Goal: Task Accomplishment & Management: Use online tool/utility

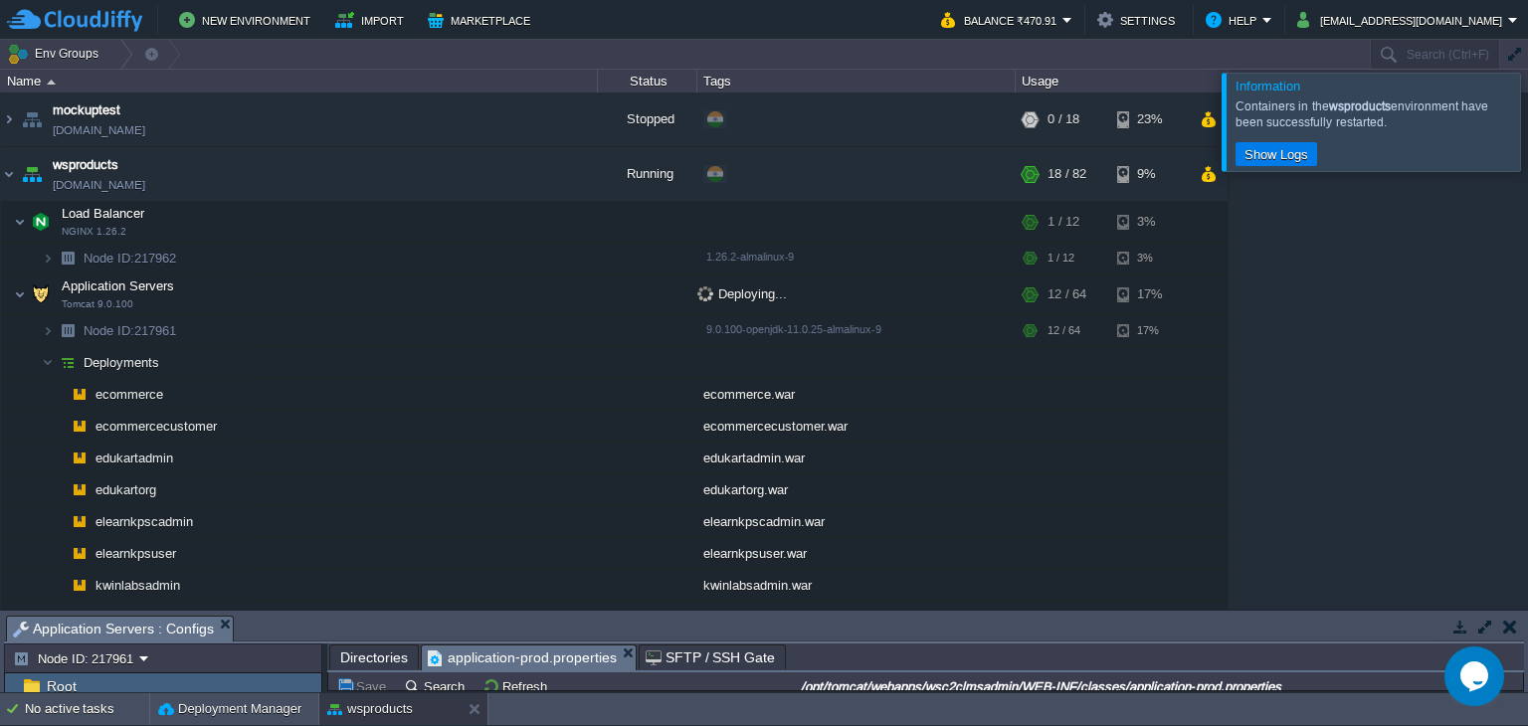
scroll to position [6, 0]
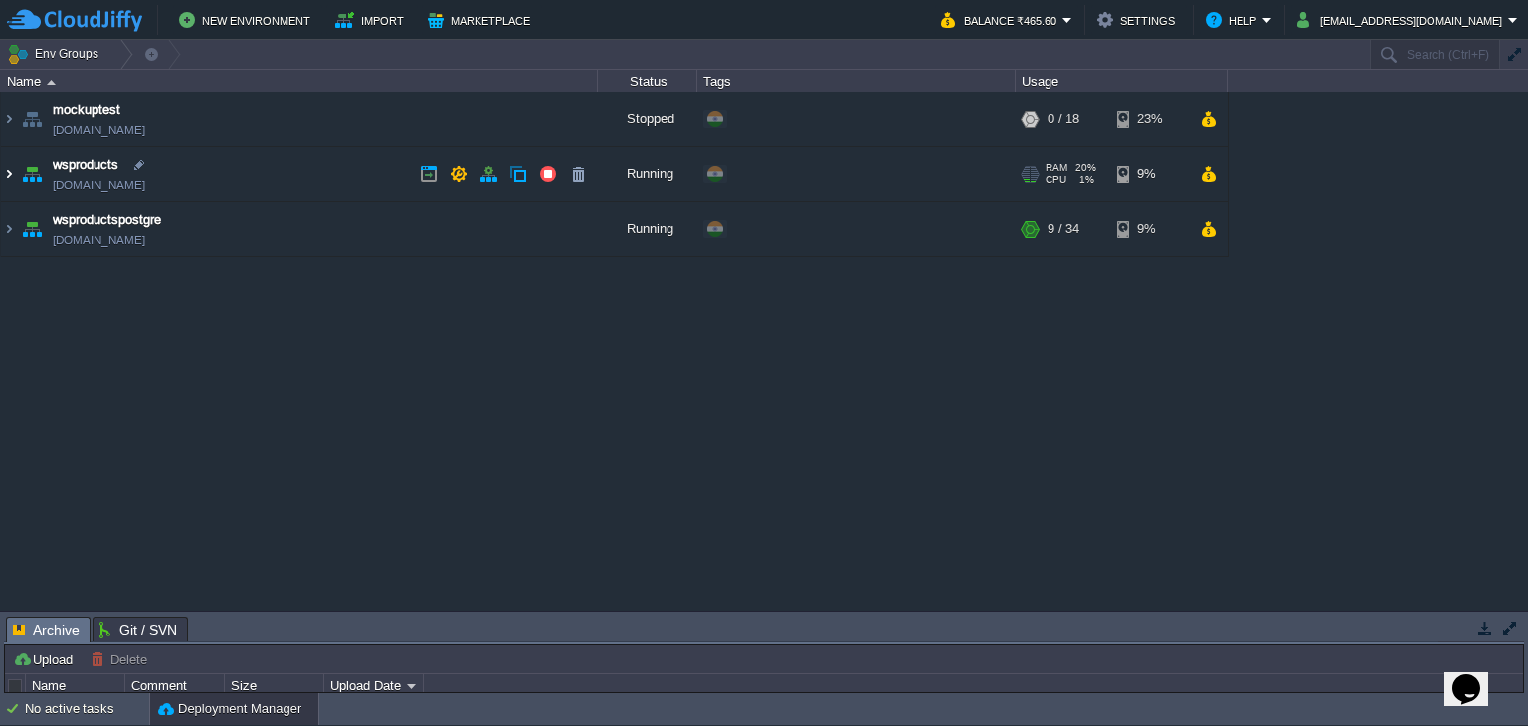
click at [10, 175] on img at bounding box center [9, 174] width 16 height 54
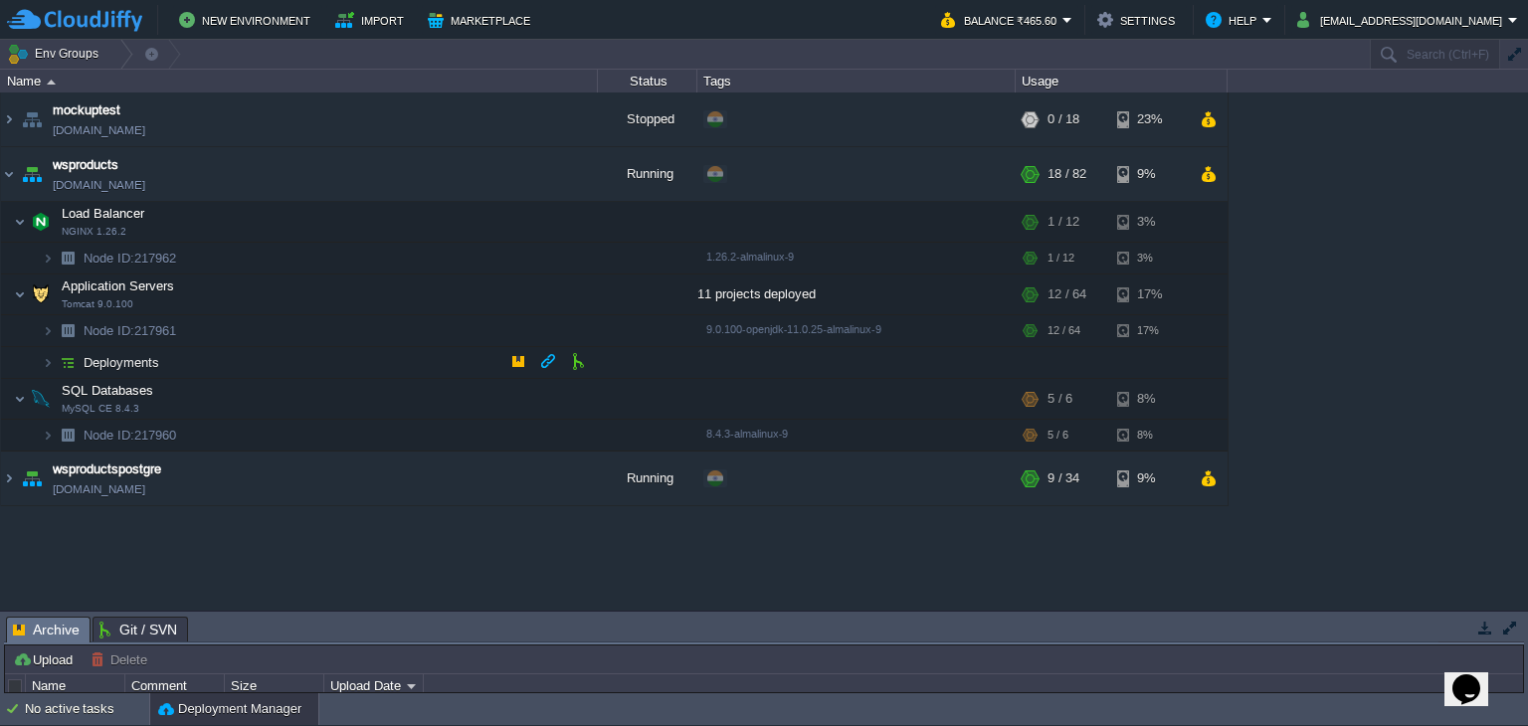
click at [56, 361] on img at bounding box center [68, 362] width 28 height 31
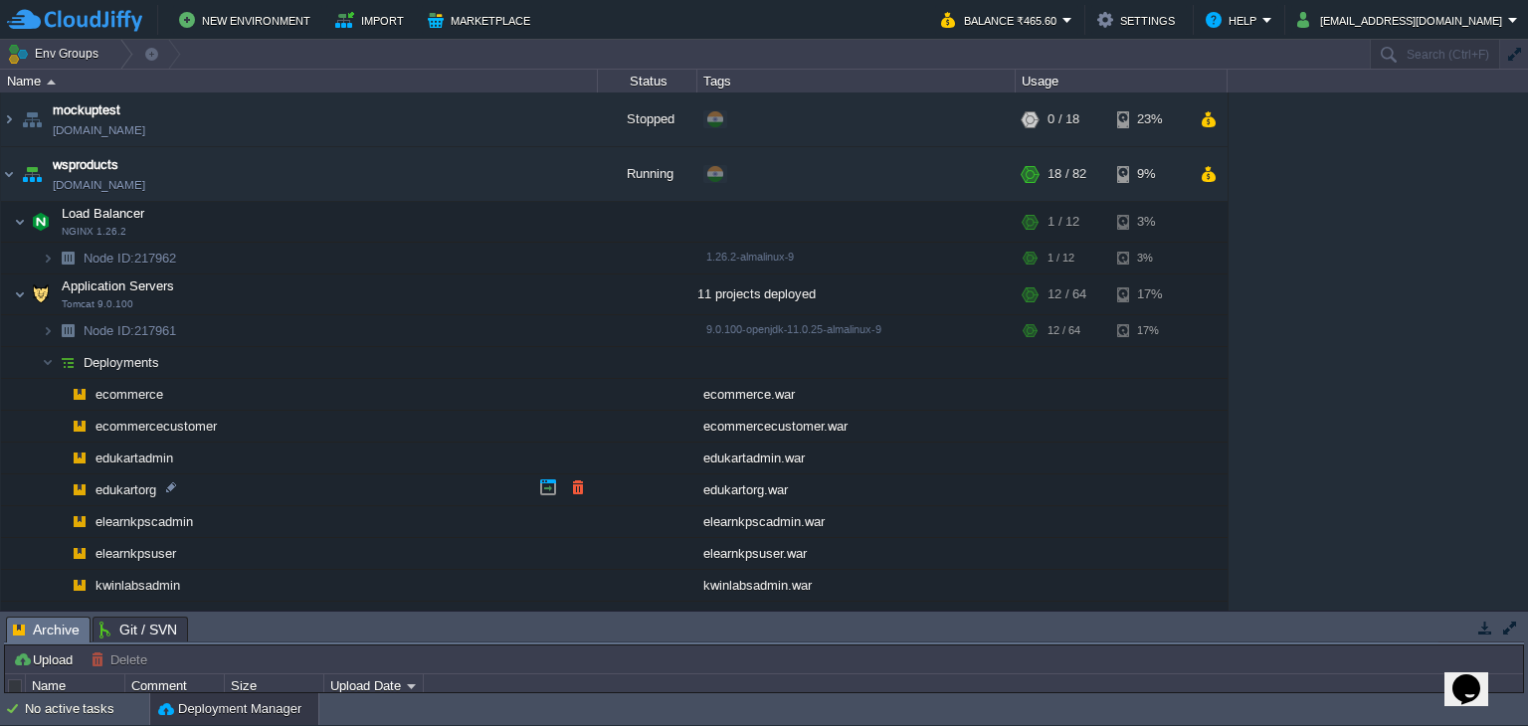
scroll to position [241, 0]
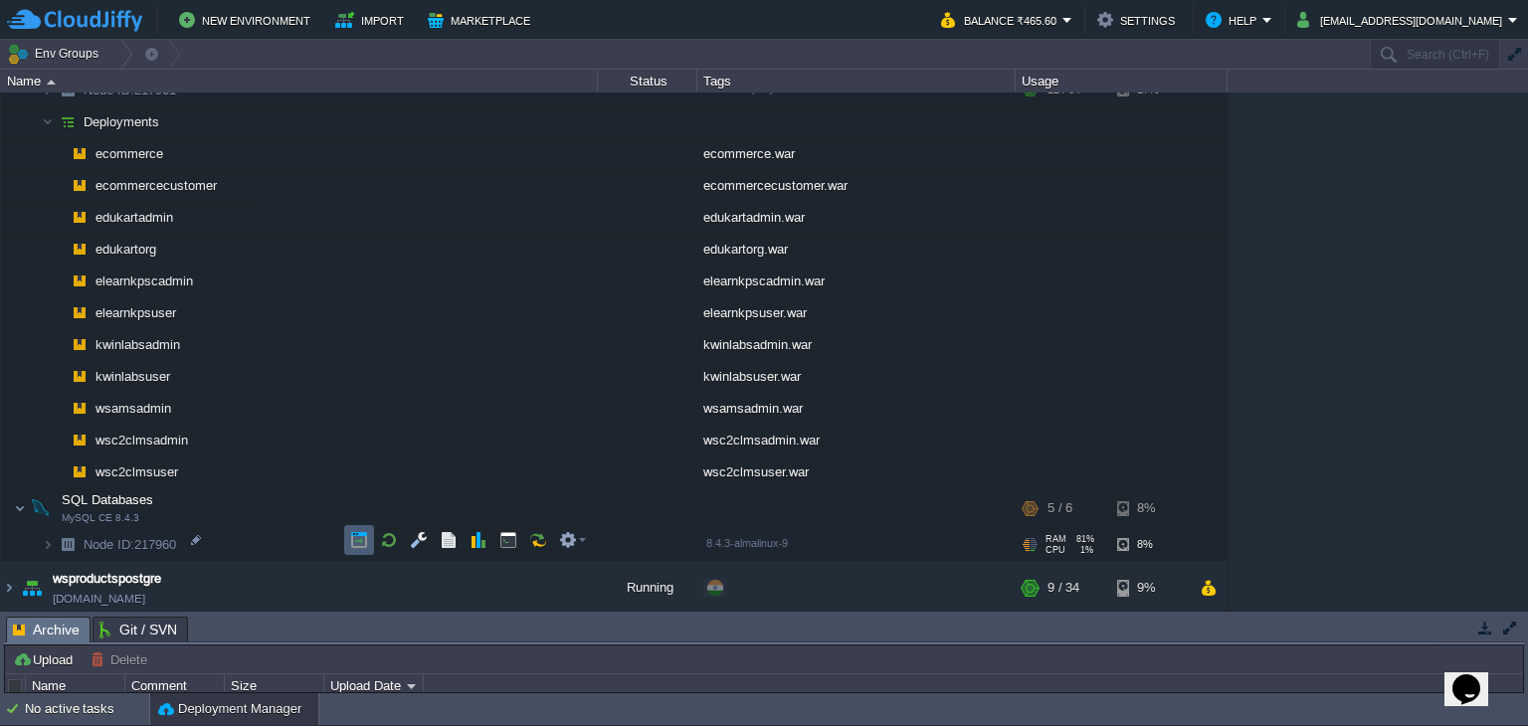
click at [360, 544] on button "button" at bounding box center [359, 540] width 18 height 18
click at [509, 120] on button "button" at bounding box center [518, 119] width 18 height 18
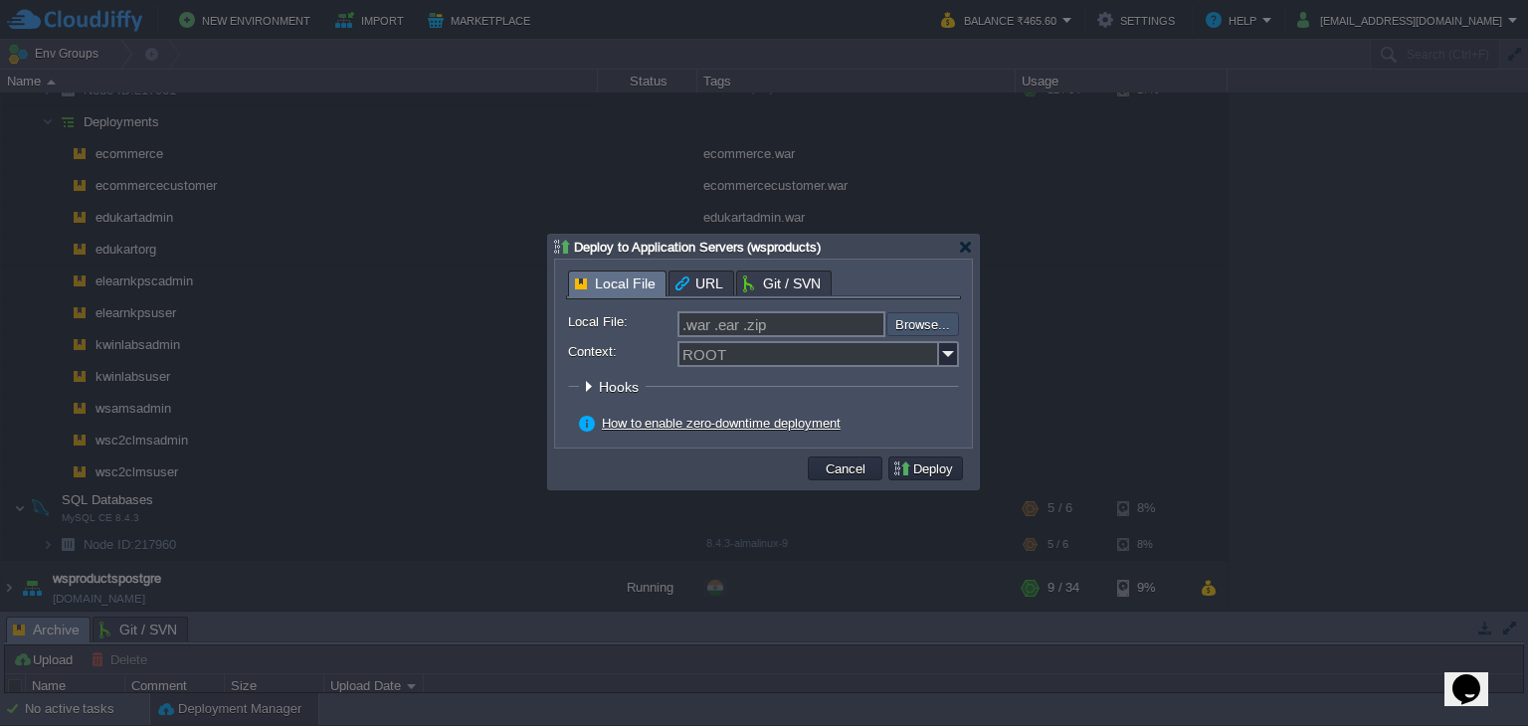
click at [931, 317] on input "file" at bounding box center [833, 324] width 252 height 24
type input "C:\fakepath\wsc2clmsuser.war"
type input "wsc2clmsuser.war"
click at [949, 358] on img at bounding box center [949, 354] width 20 height 26
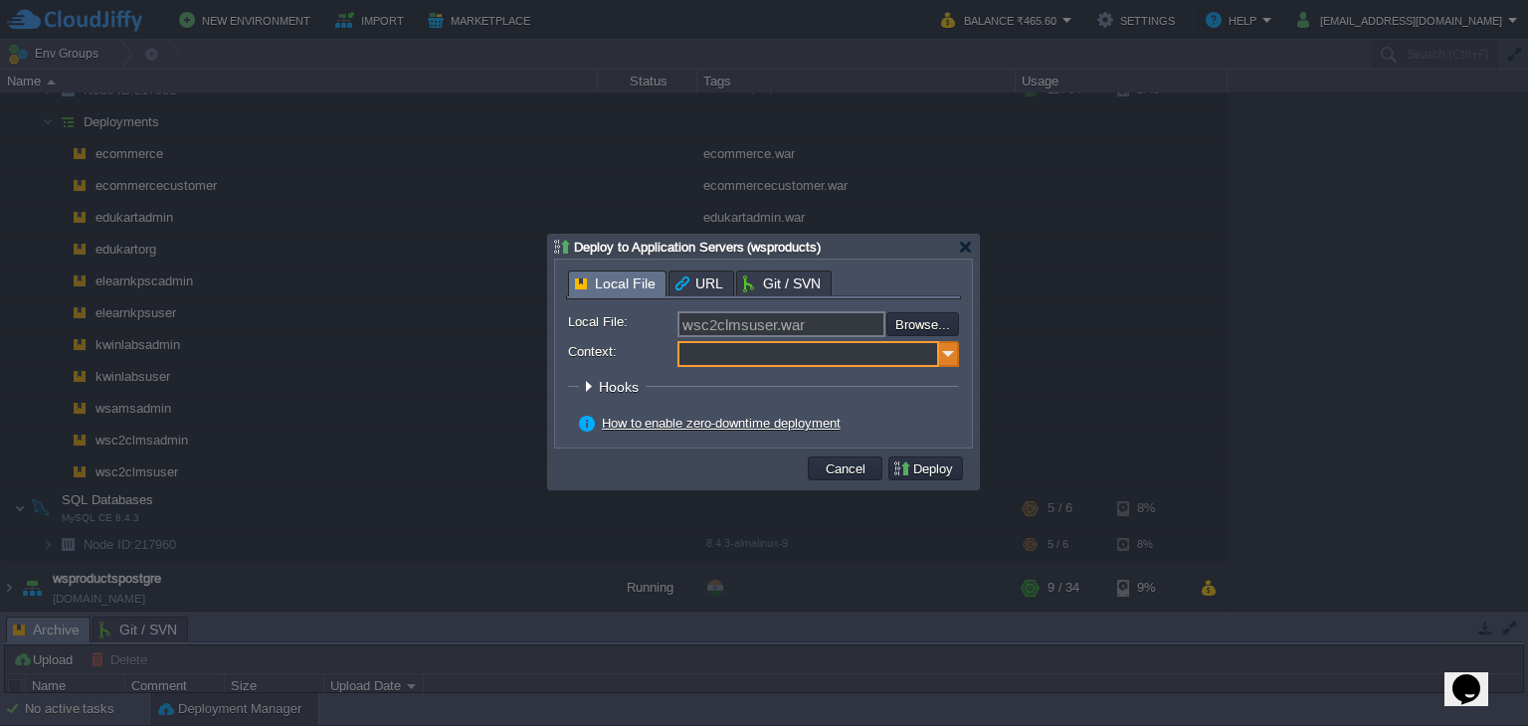
click at [947, 347] on img at bounding box center [949, 354] width 20 height 26
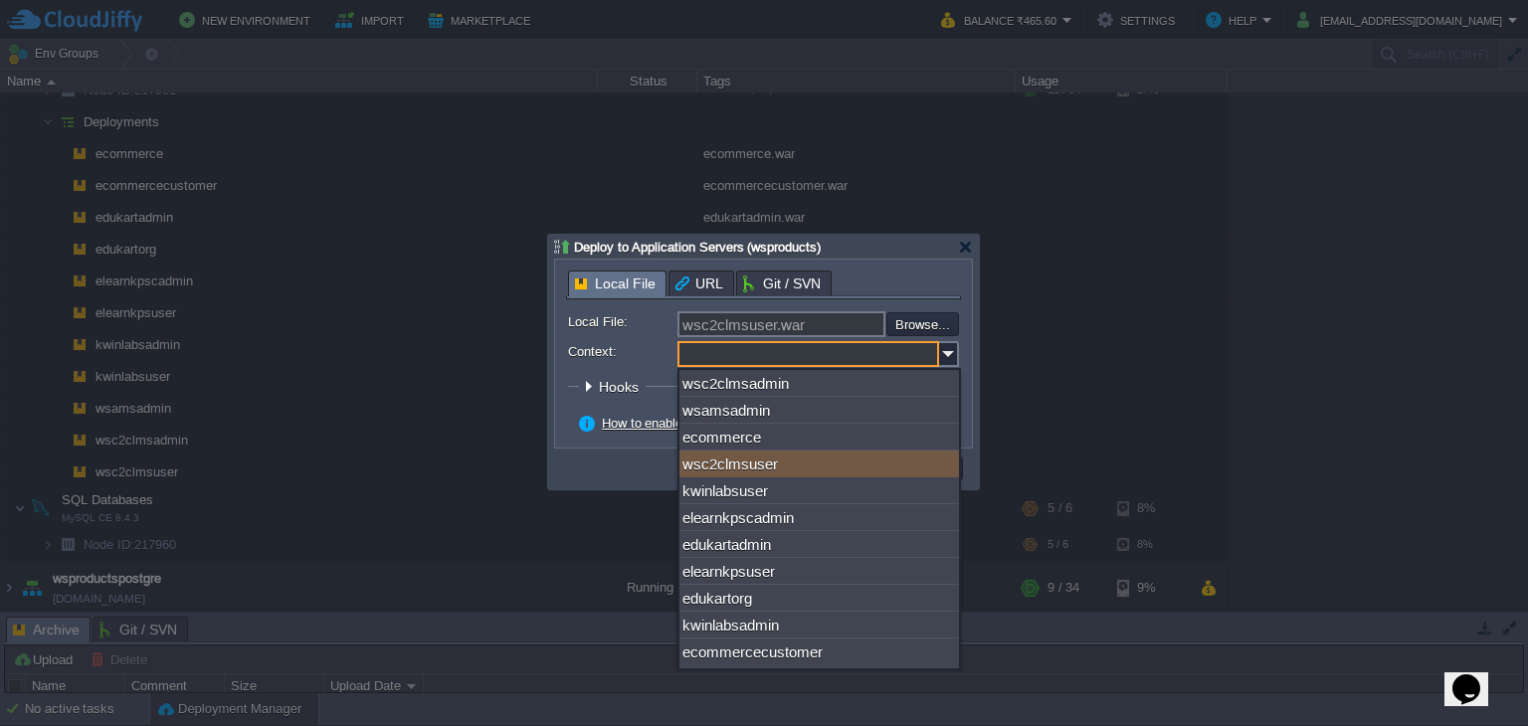
scroll to position [8, 0]
click at [847, 466] on div "wsc2clmsuser" at bounding box center [820, 464] width 280 height 27
type input "wsc2clmsuser"
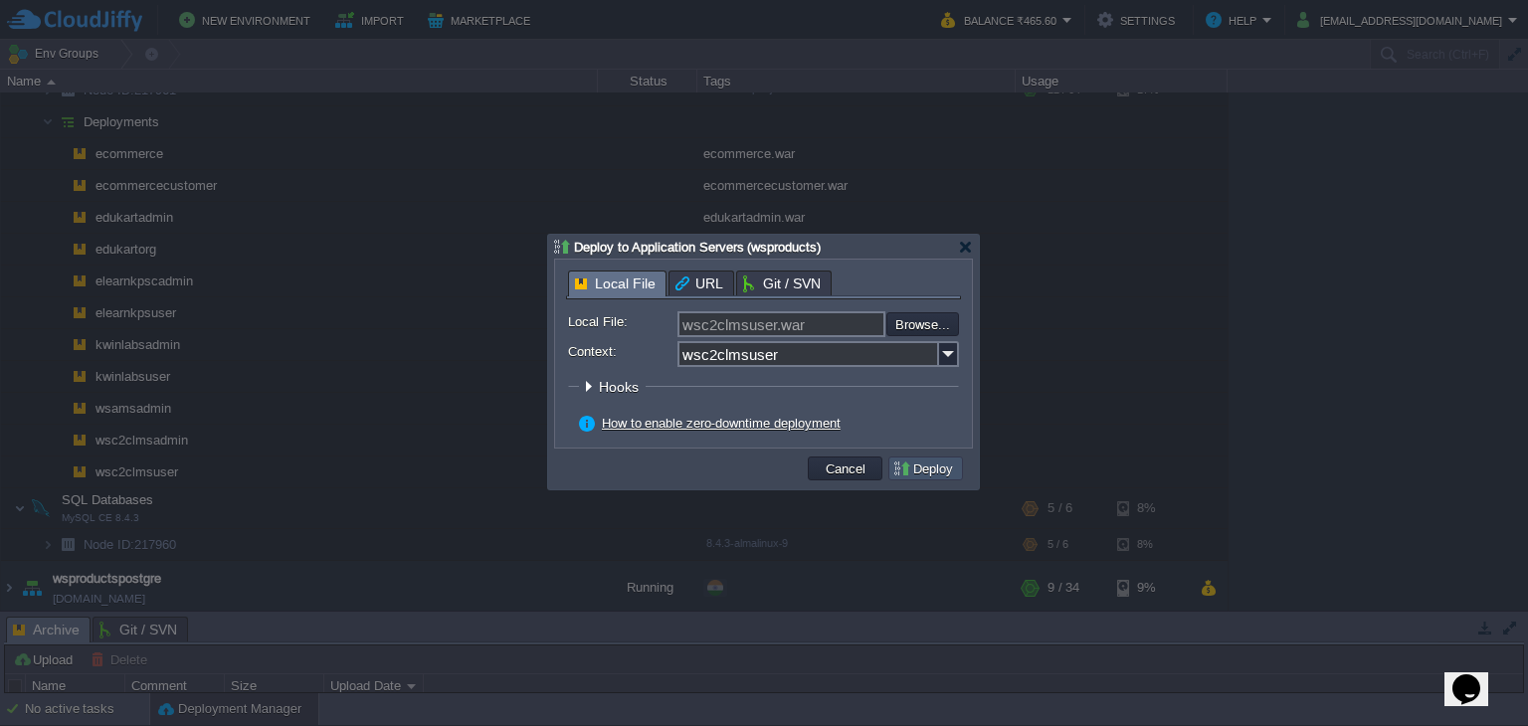
click at [931, 475] on button "Deploy" at bounding box center [925, 469] width 67 height 18
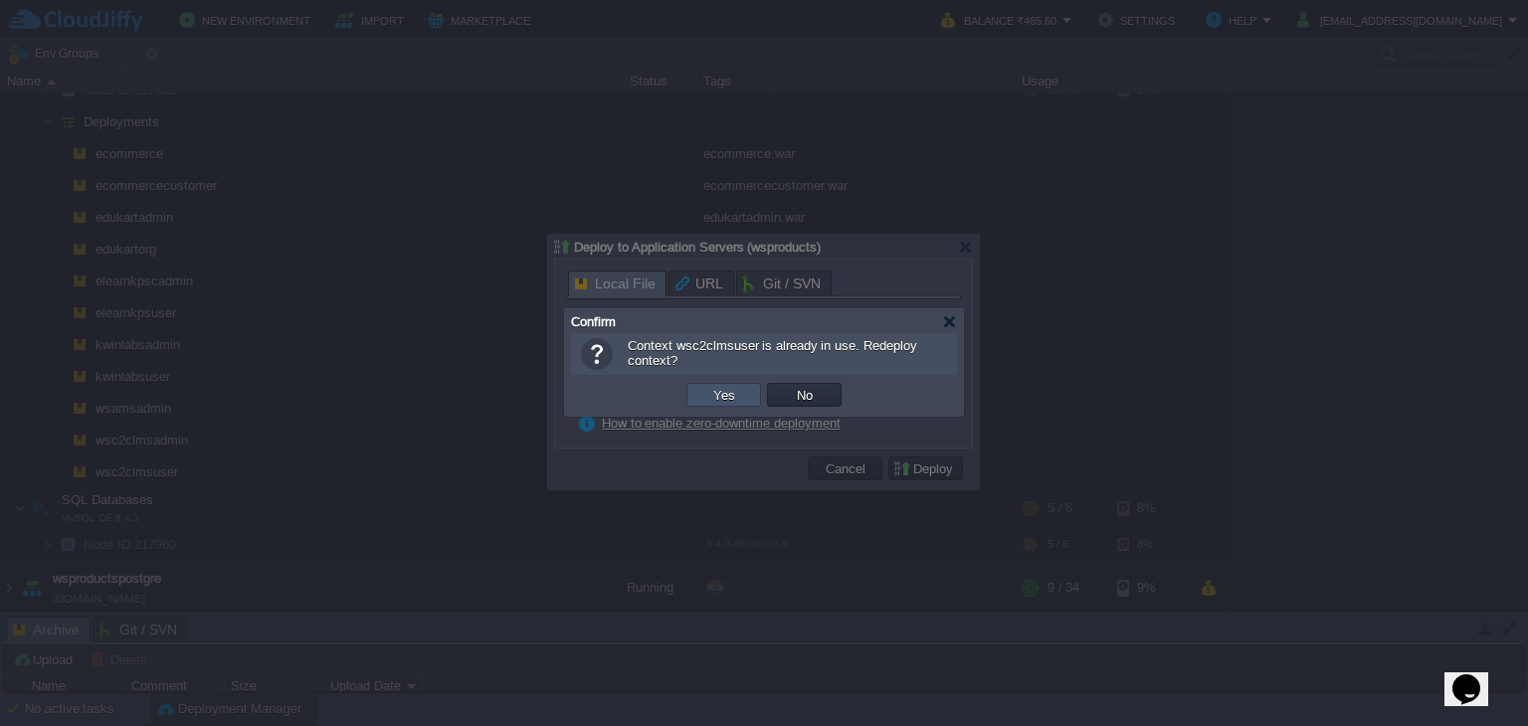
click at [716, 392] on button "Yes" at bounding box center [724, 395] width 34 height 18
